Goal: Task Accomplishment & Management: Use online tool/utility

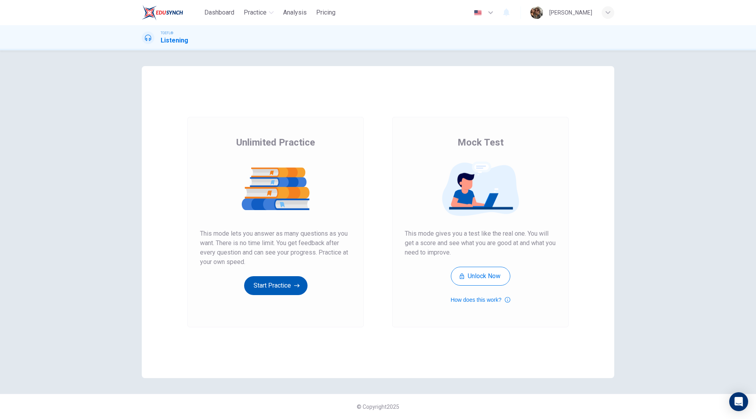
click at [271, 285] on button "Start Practice" at bounding box center [275, 285] width 63 height 19
click at [276, 284] on button "Start Practice" at bounding box center [275, 285] width 63 height 19
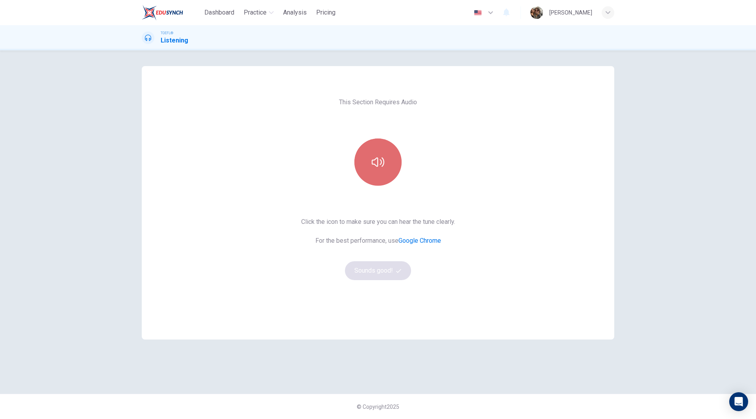
click at [379, 172] on button "button" at bounding box center [377, 162] width 47 height 47
click at [366, 273] on button "Sounds good!" at bounding box center [378, 271] width 66 height 19
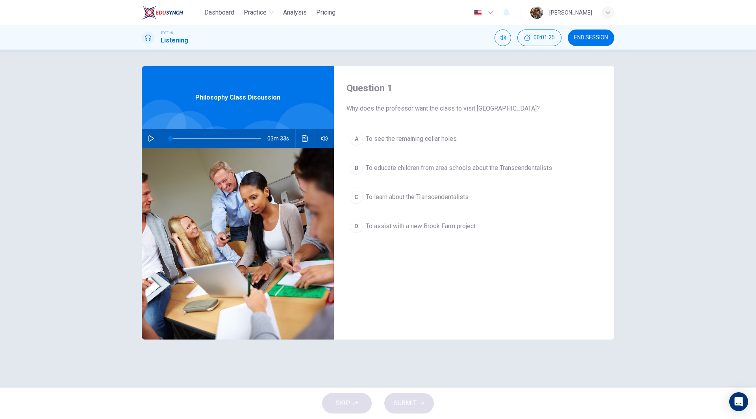
click at [150, 137] on icon "button" at bounding box center [151, 138] width 6 height 6
type input "0"
